Goal: Information Seeking & Learning: Learn about a topic

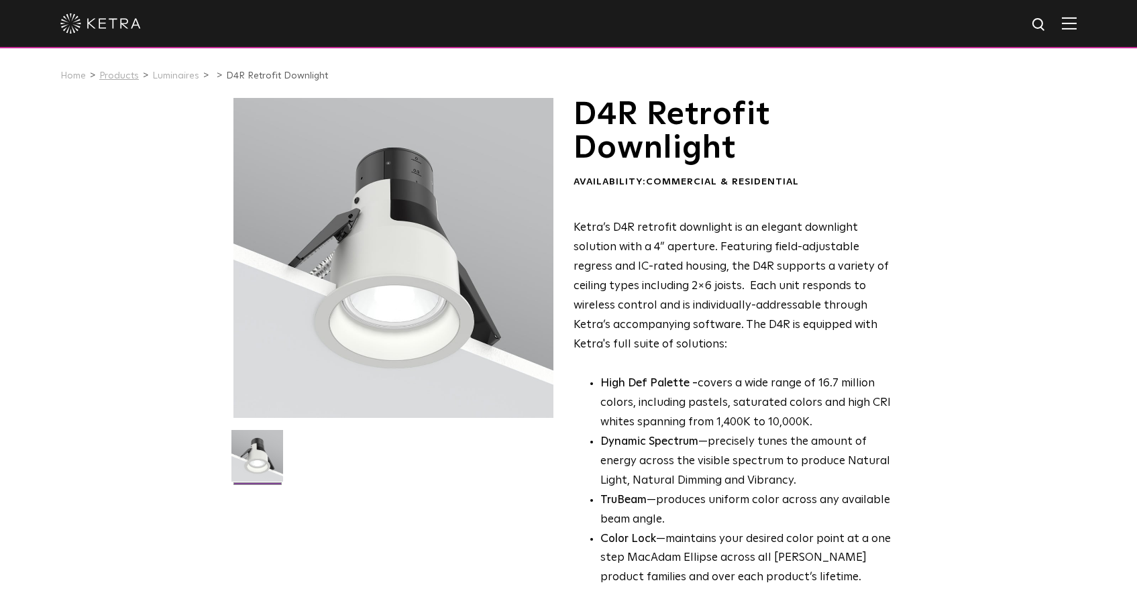
click at [117, 75] on link "Products" at bounding box center [119, 75] width 40 height 9
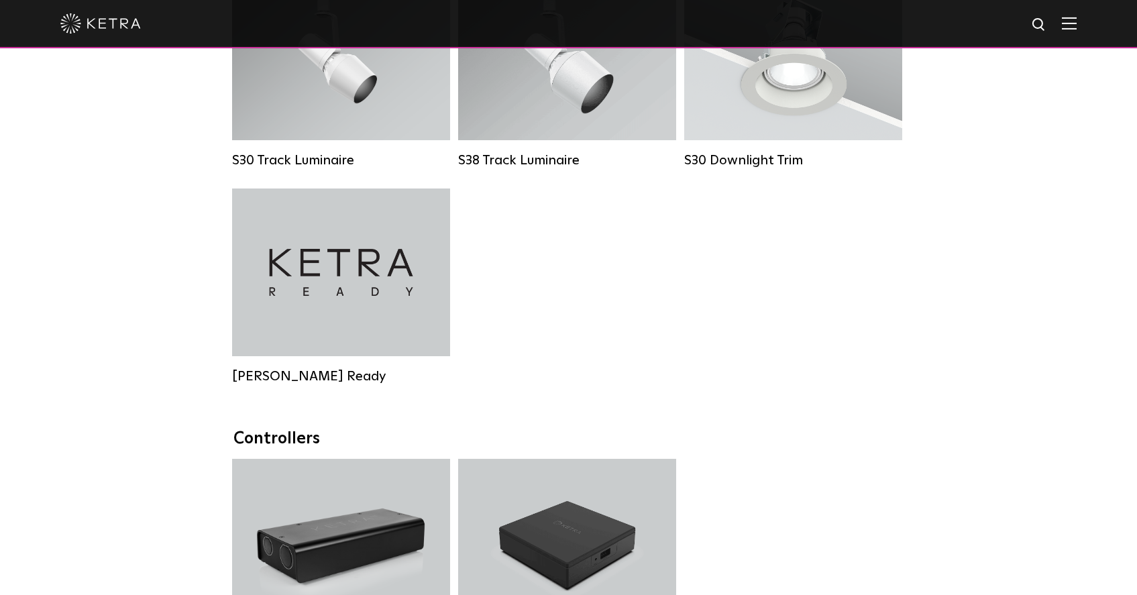
scroll to position [1288, 0]
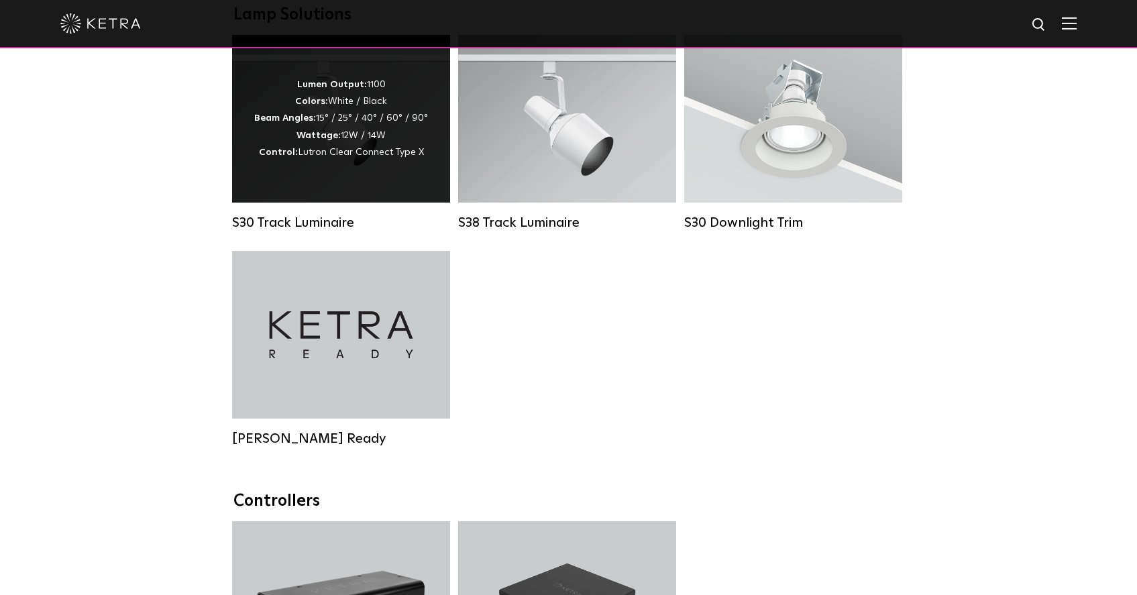
click at [379, 202] on div "Lumen Output: 1100 Colors: White / Black Beam Angles: 15° / 25° / 40° / 60° / 9…" at bounding box center [341, 119] width 218 height 168
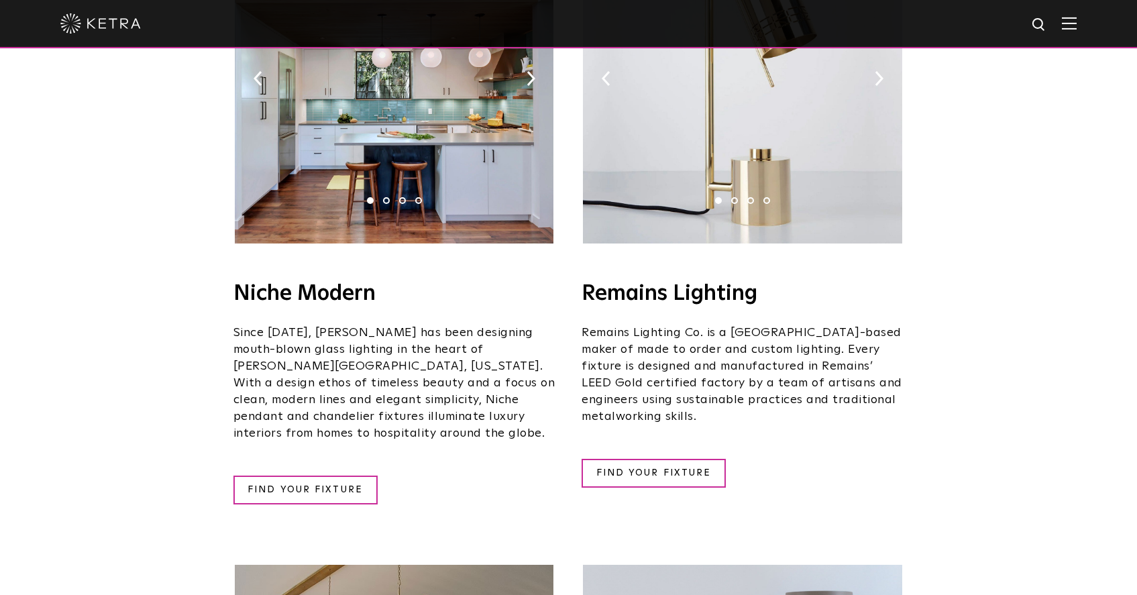
scroll to position [1506, 0]
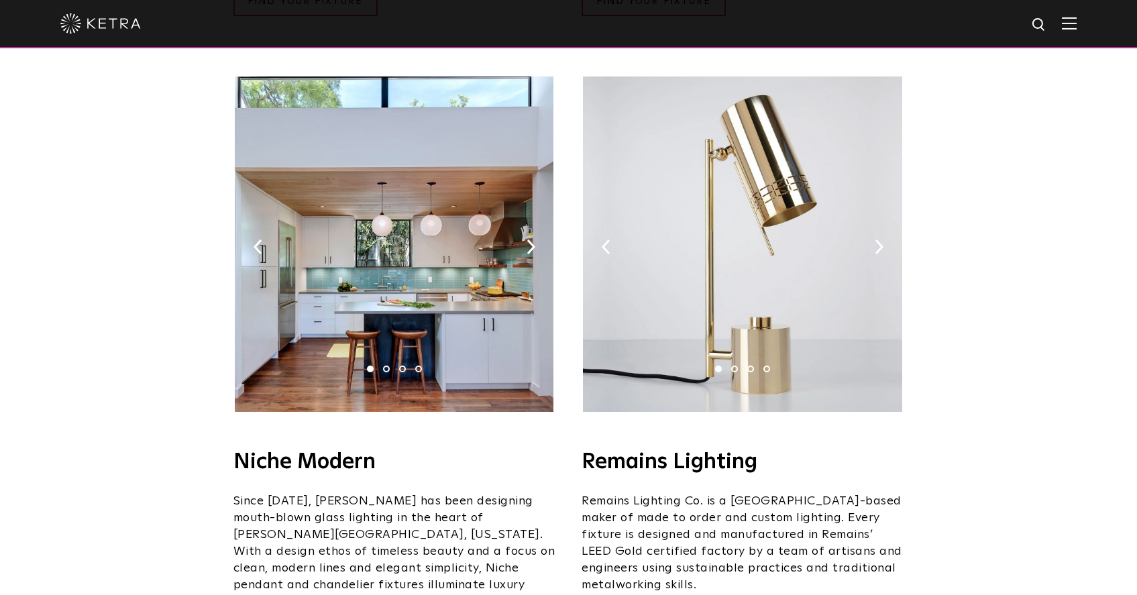
click at [411, 232] on img at bounding box center [394, 244] width 319 height 336
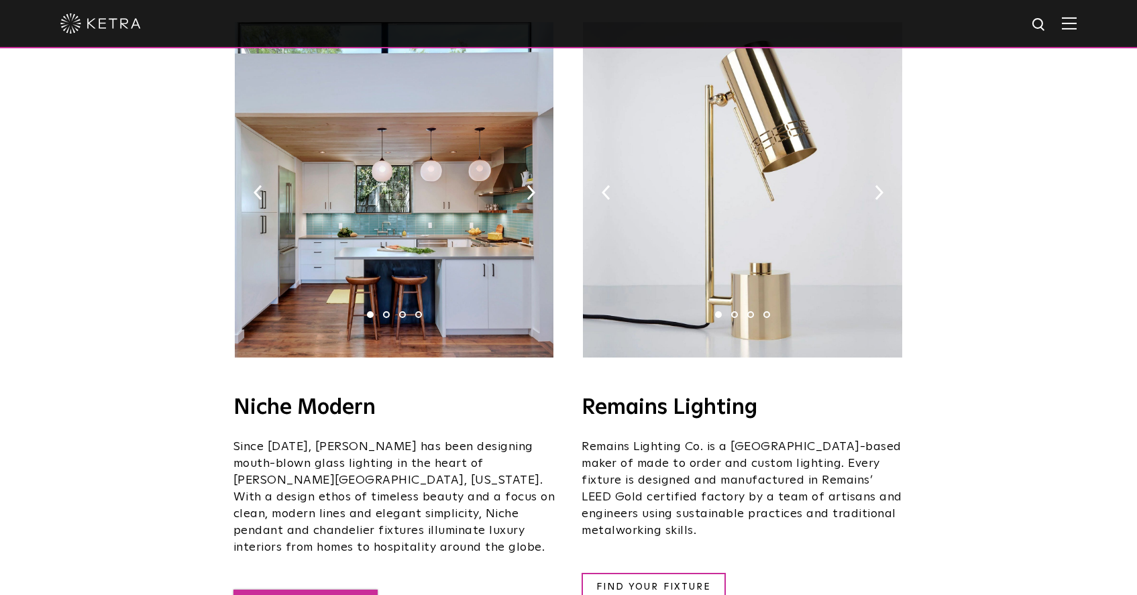
click at [341, 590] on link "FIND YOUR FIXTURE" at bounding box center [306, 604] width 144 height 29
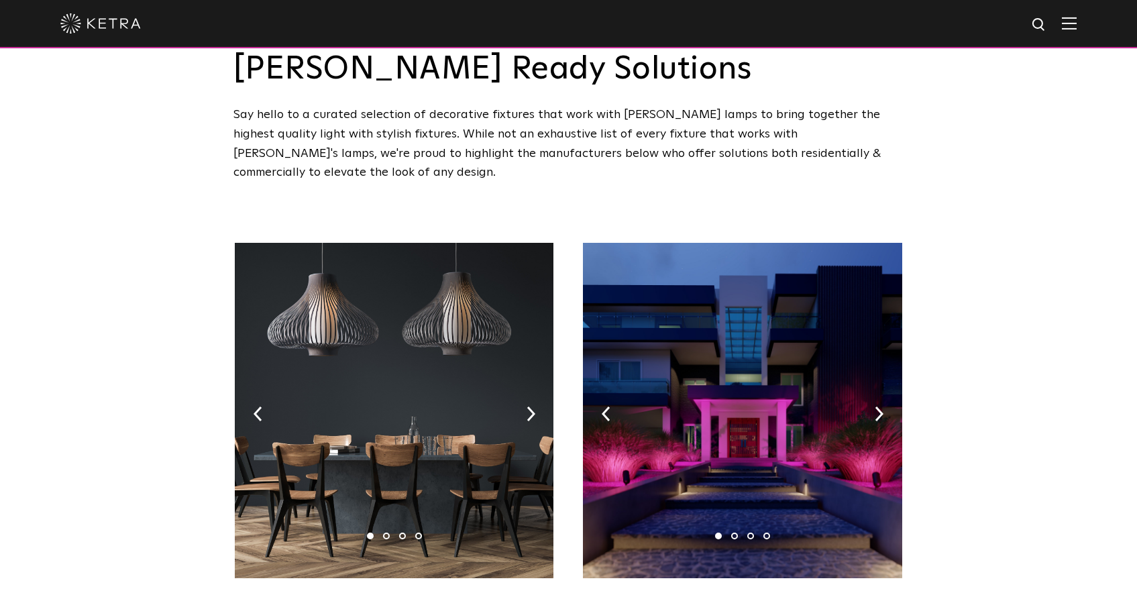
scroll to position [0, 0]
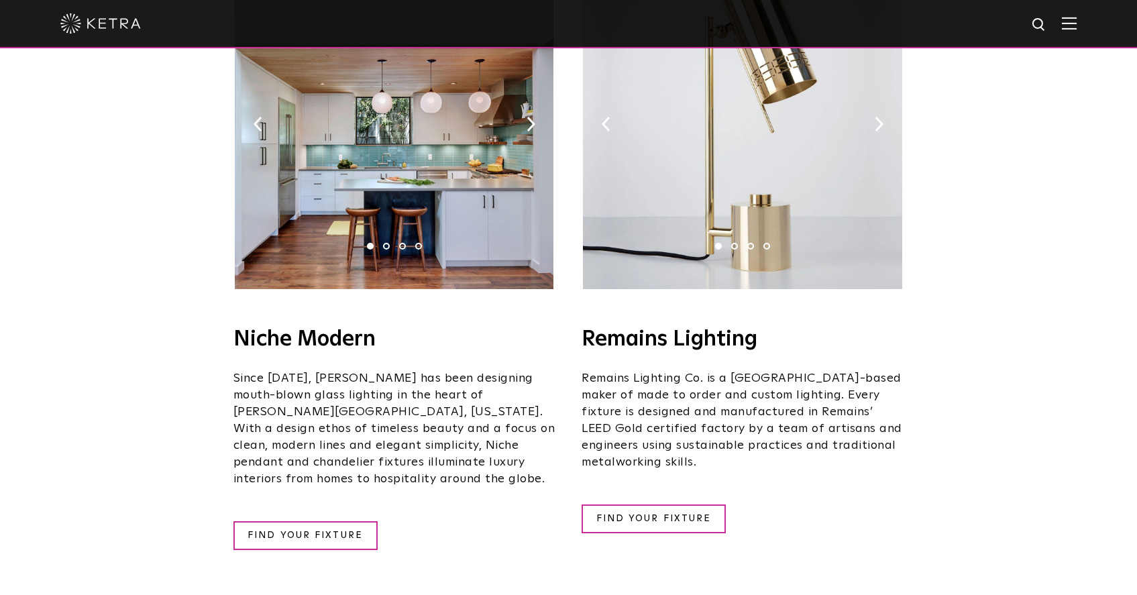
scroll to position [1766, 0]
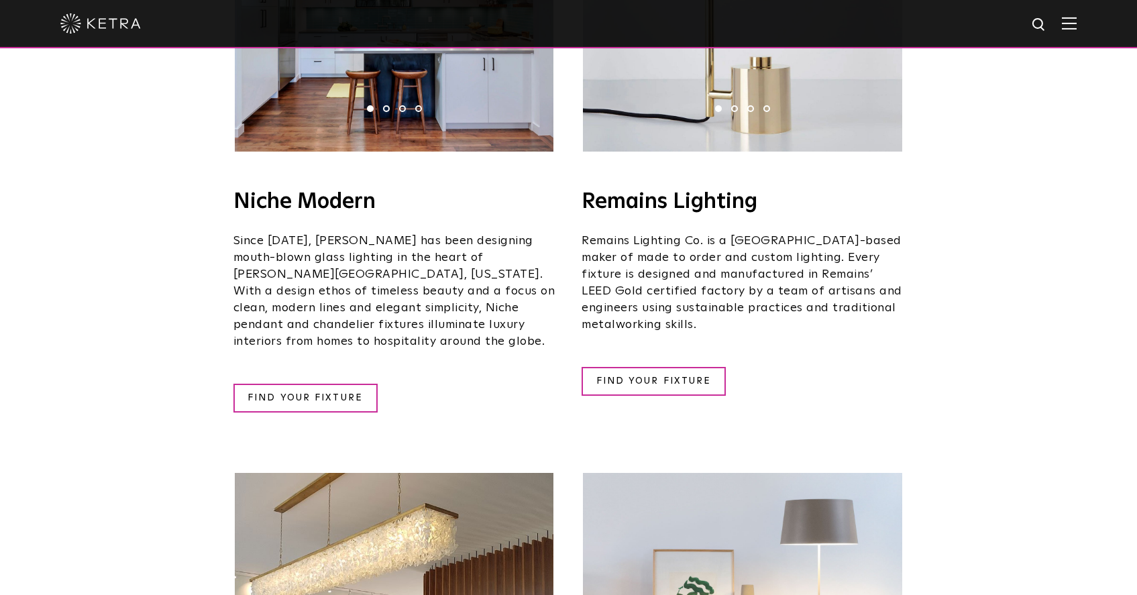
click at [697, 146] on div "Remains Lighting​ 1 2 3 4 Remains Lighting​ Remains Lighting Co. is a Brooklyn-…" at bounding box center [743, 106] width 322 height 580
click at [736, 105] on li "2" at bounding box center [734, 108] width 7 height 7
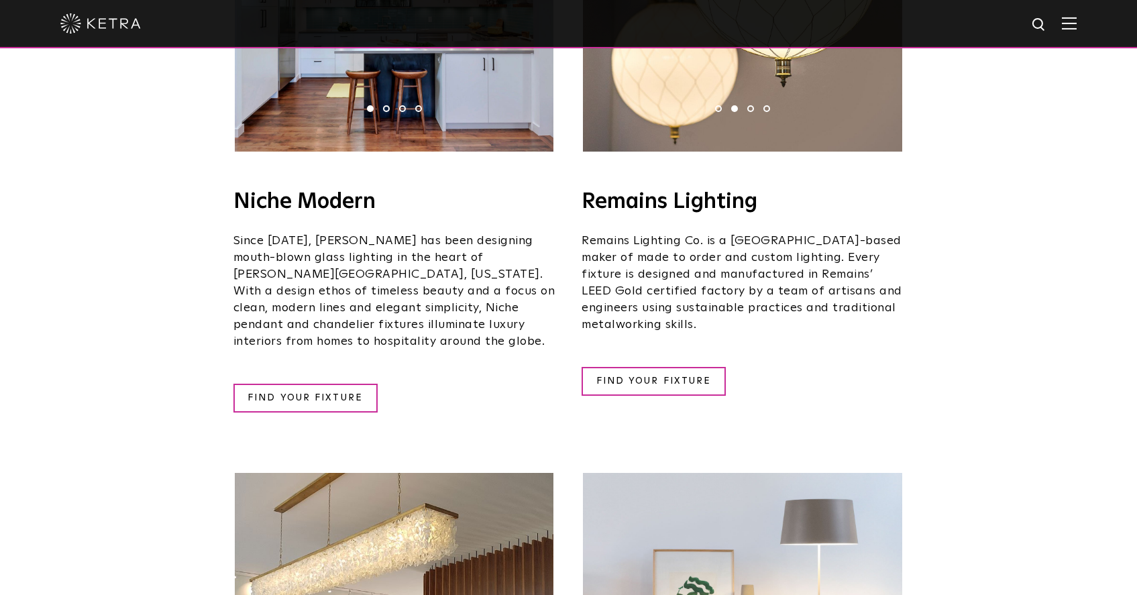
scroll to position [1435, 0]
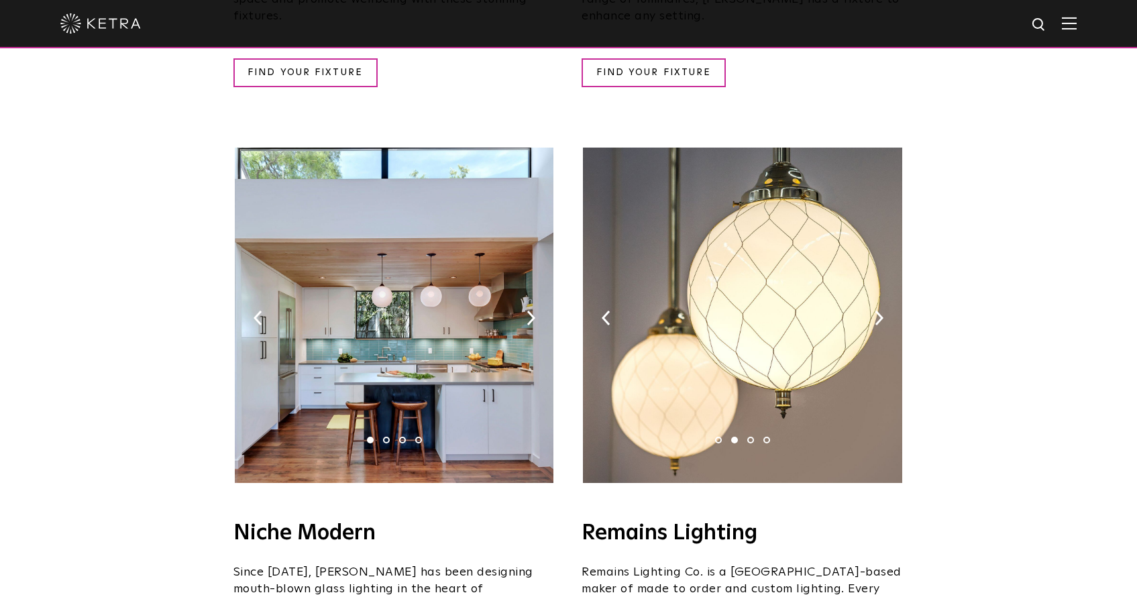
click at [747, 437] on ul "1 2 3 4" at bounding box center [743, 440] width 64 height 7
click at [752, 437] on li "3" at bounding box center [751, 440] width 7 height 7
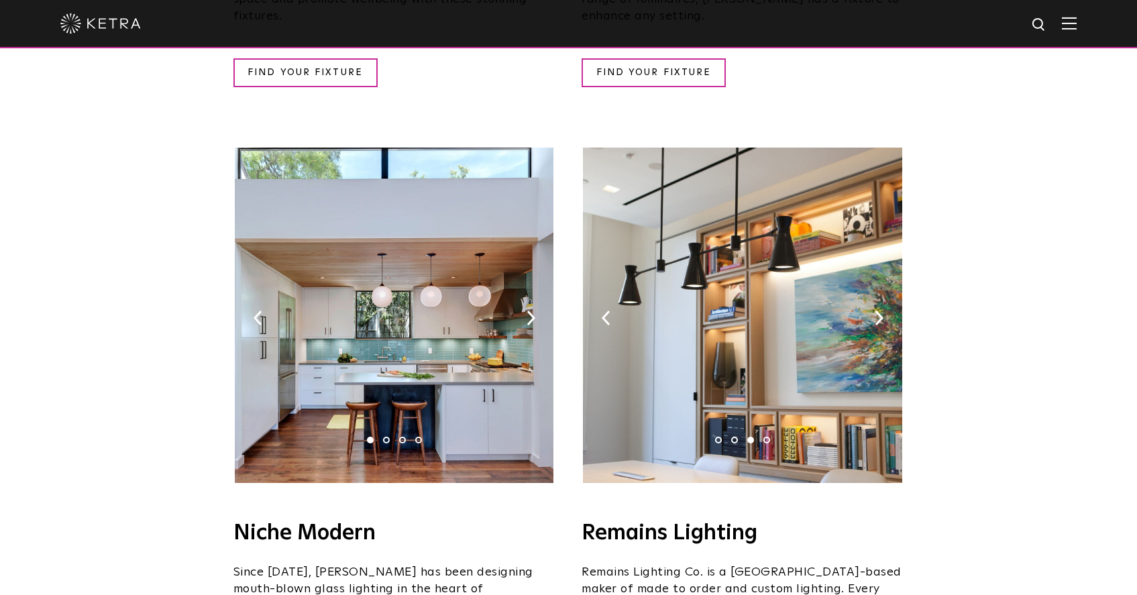
click at [763, 437] on ul "1 2 3 4" at bounding box center [743, 440] width 64 height 7
click at [764, 437] on li "4" at bounding box center [767, 440] width 7 height 7
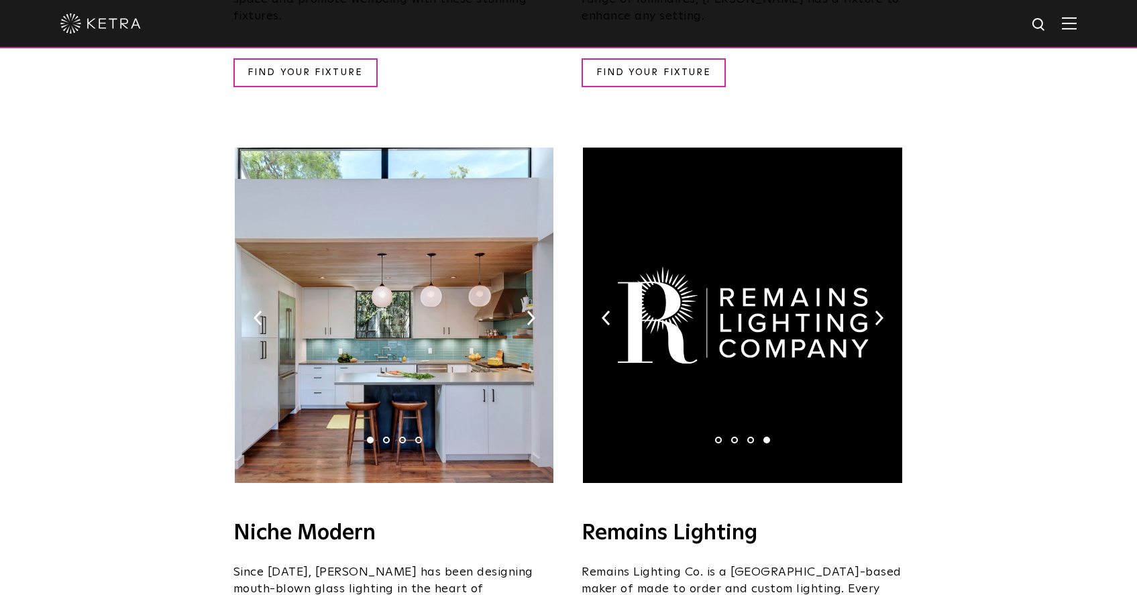
scroll to position [1072, 0]
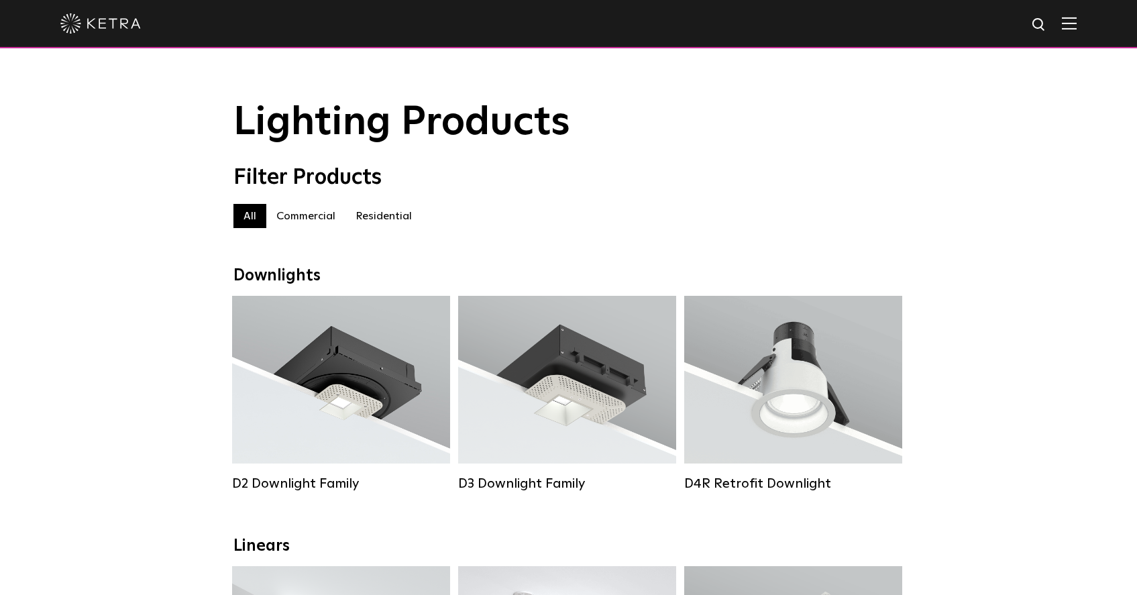
click at [403, 219] on label "Residential" at bounding box center [384, 216] width 76 height 24
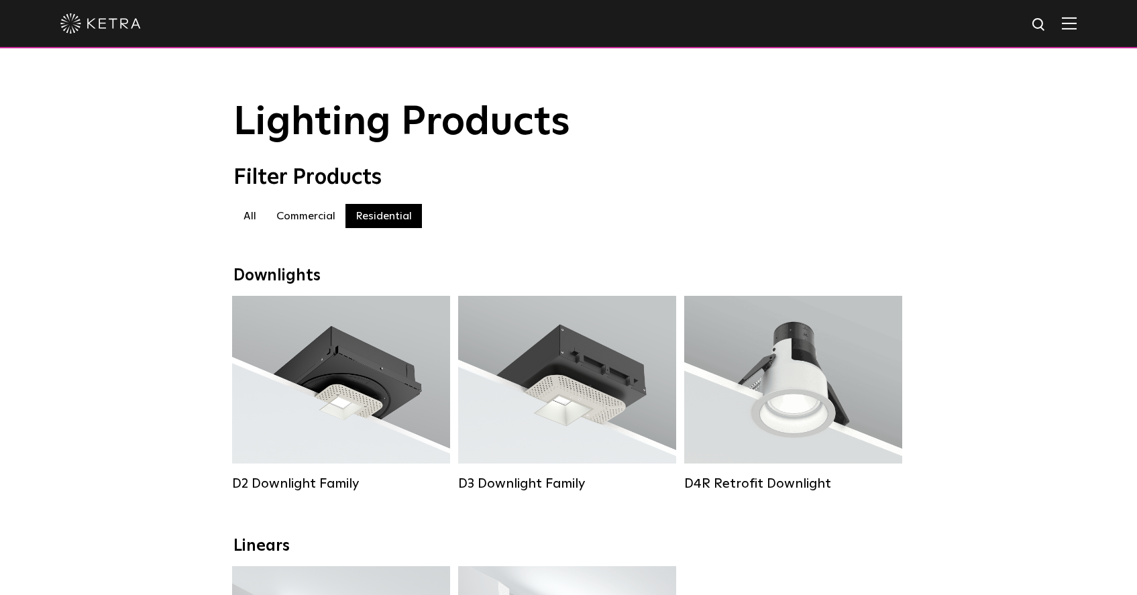
click at [1077, 21] on img at bounding box center [1069, 23] width 15 height 13
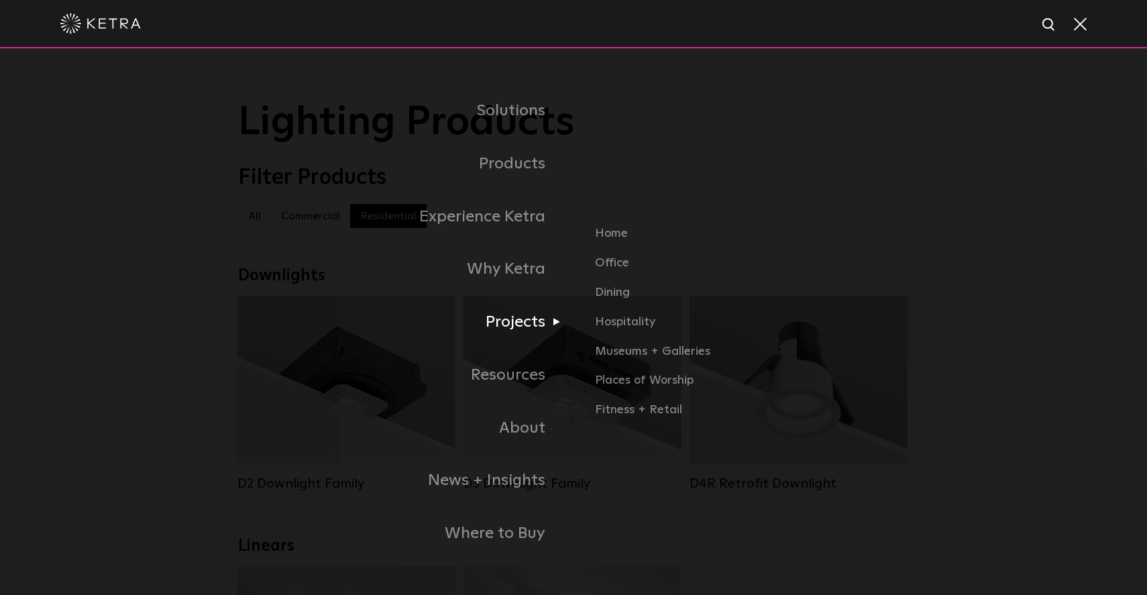
click at [514, 327] on link "Projects" at bounding box center [406, 322] width 336 height 53
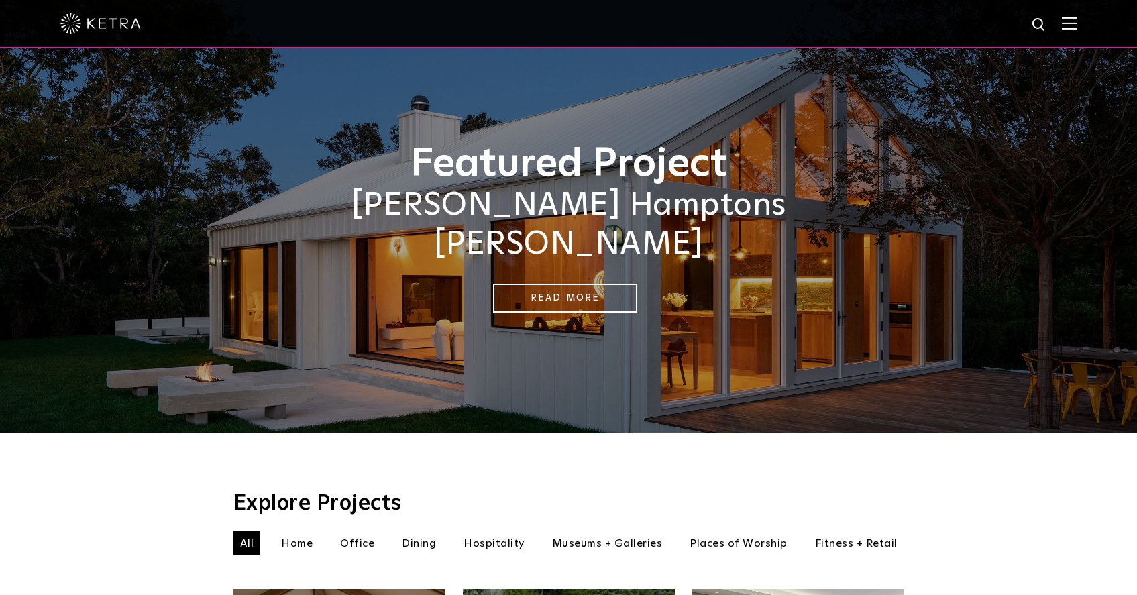
scroll to position [170, 0]
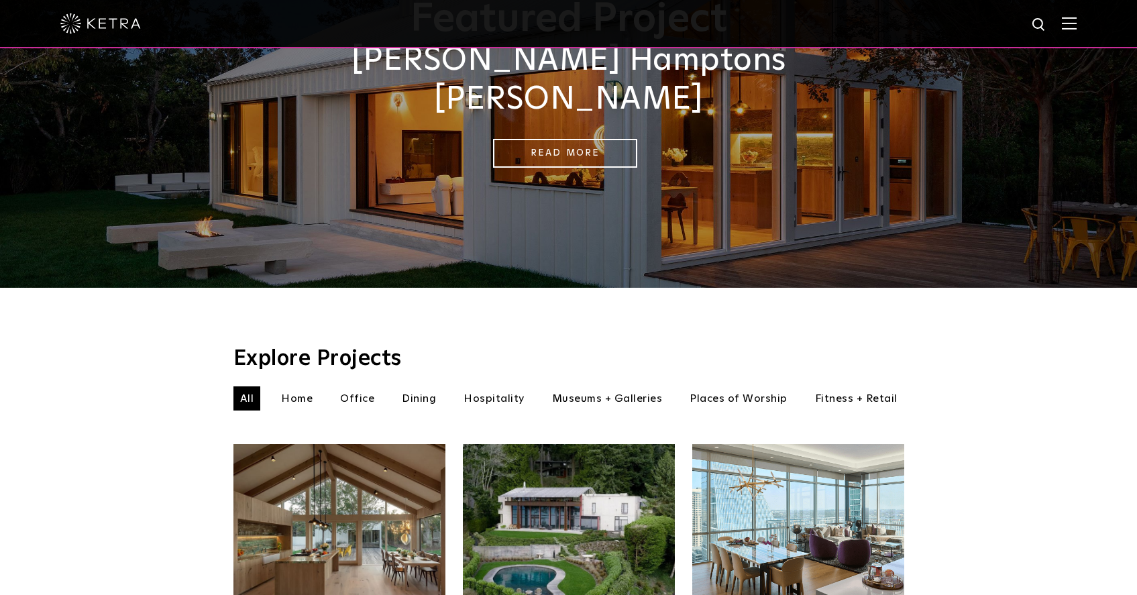
click at [606, 387] on li "Museums + Galleries" at bounding box center [608, 399] width 124 height 24
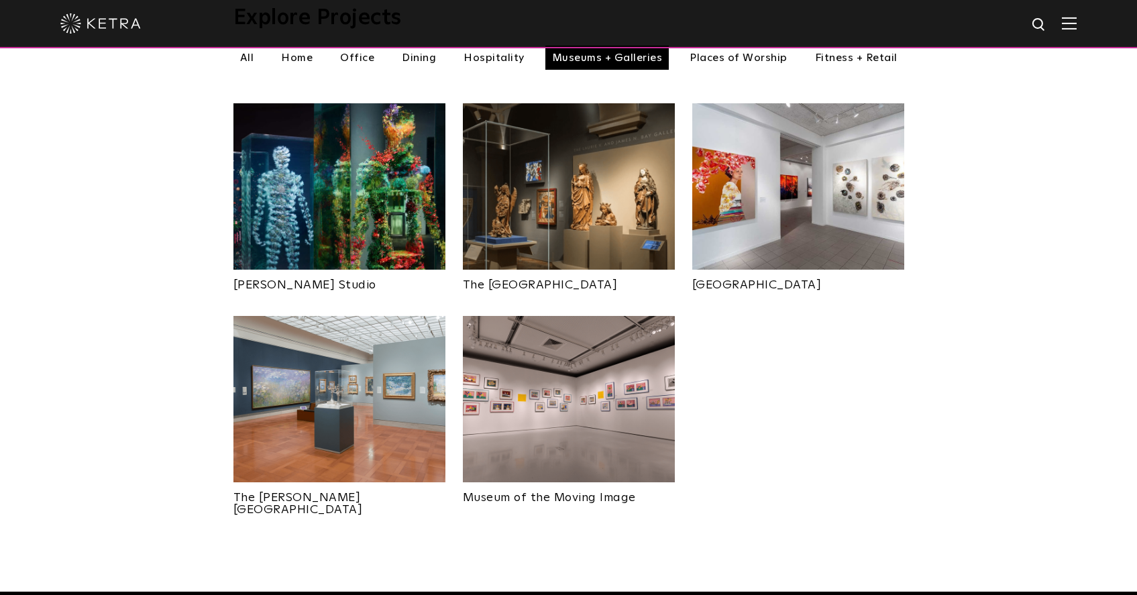
scroll to position [296, 0]
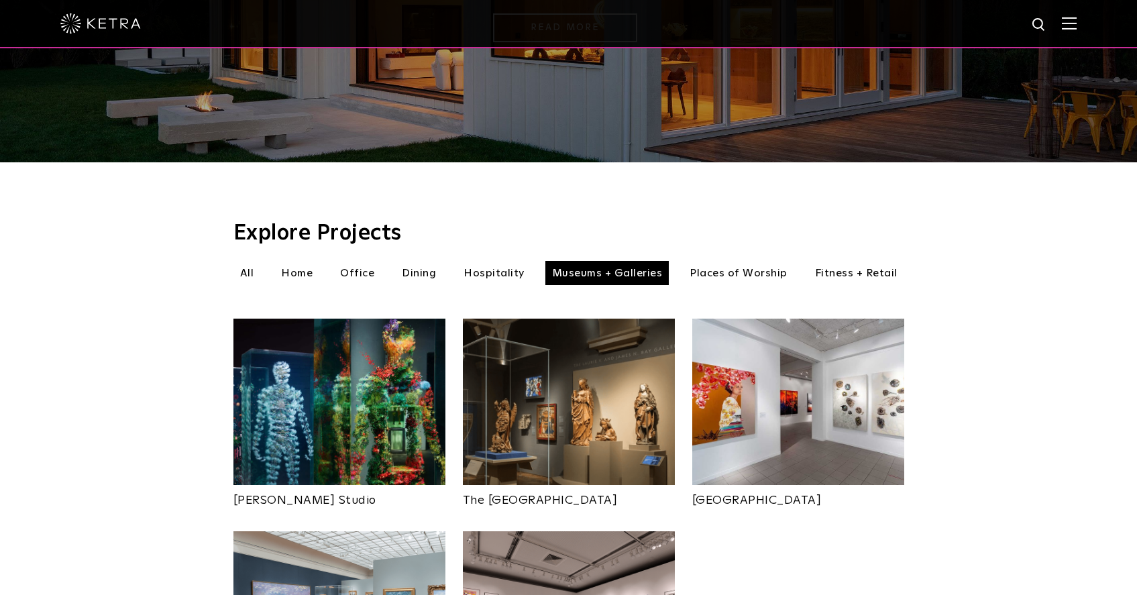
click at [292, 261] on li "Home" at bounding box center [296, 273] width 45 height 24
